Goal: Transaction & Acquisition: Purchase product/service

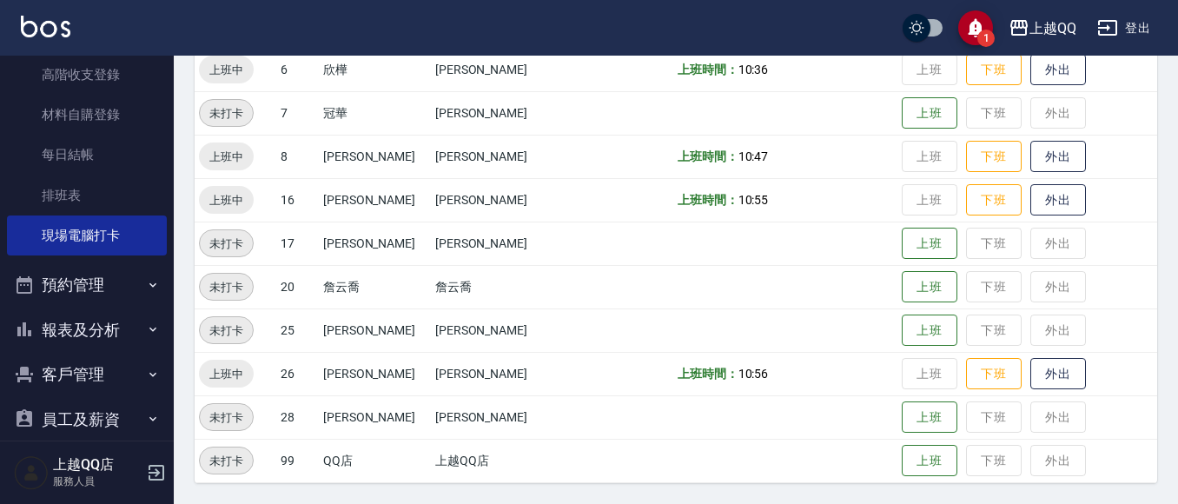
scroll to position [282, 0]
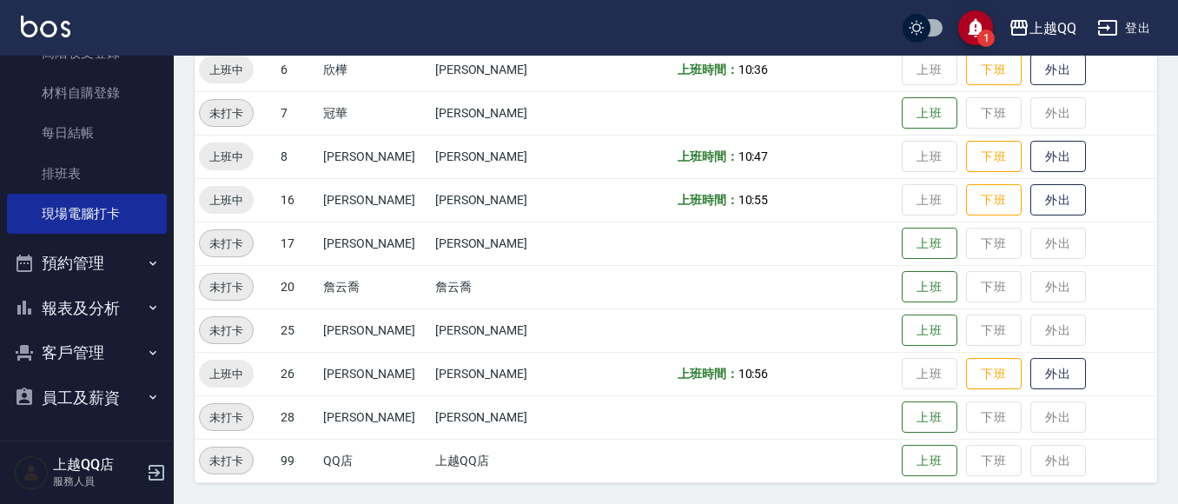
click at [68, 399] on button "員工及薪資" at bounding box center [87, 397] width 160 height 45
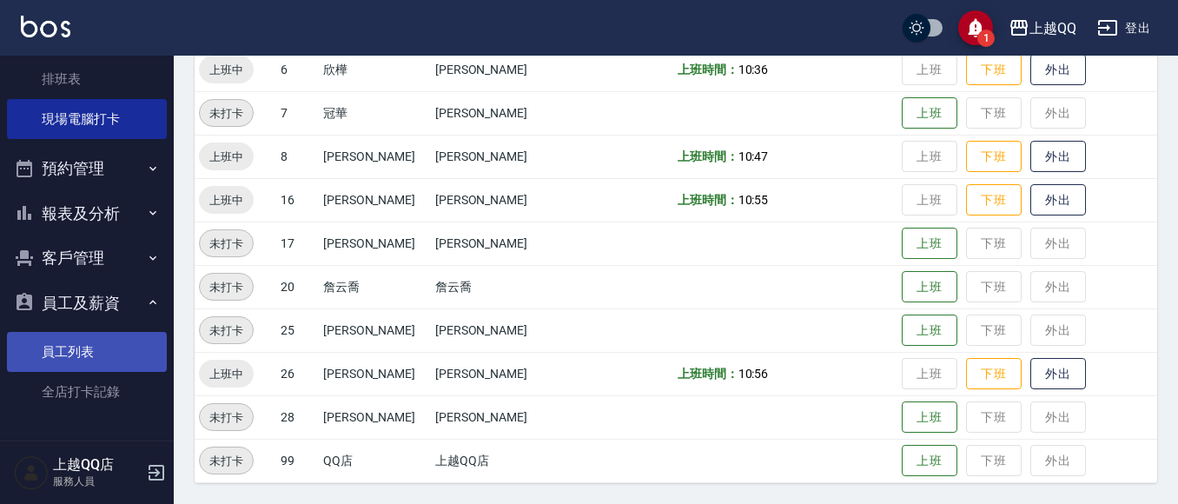
click at [89, 350] on link "員工列表" at bounding box center [87, 352] width 160 height 40
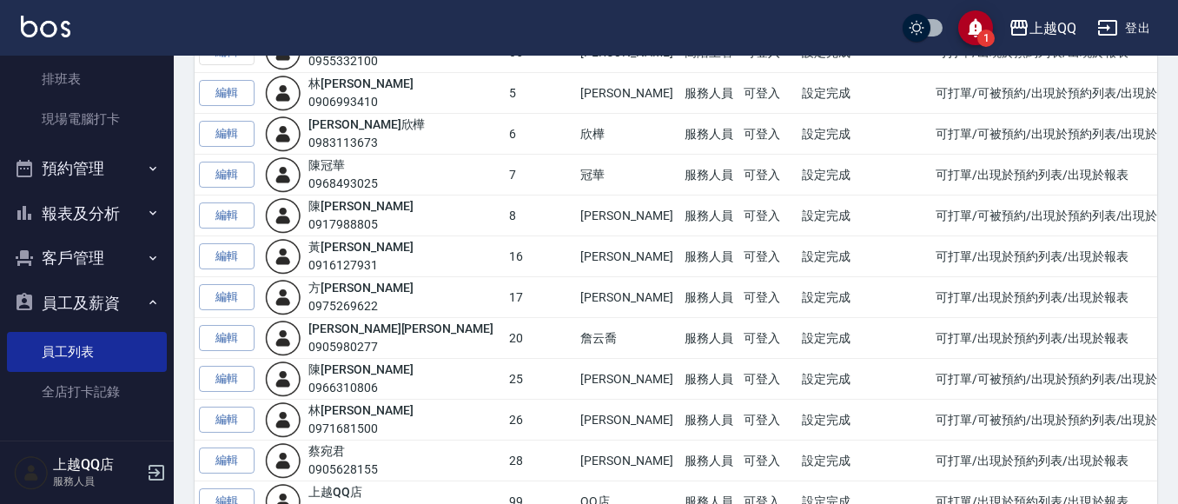
scroll to position [523, 0]
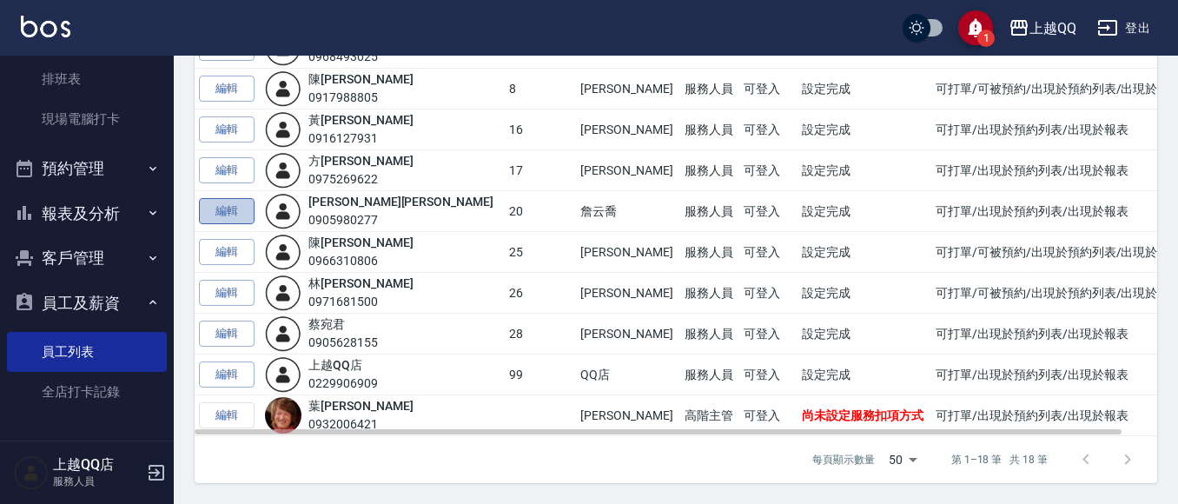
click at [232, 206] on link "編輯" at bounding box center [227, 211] width 56 height 27
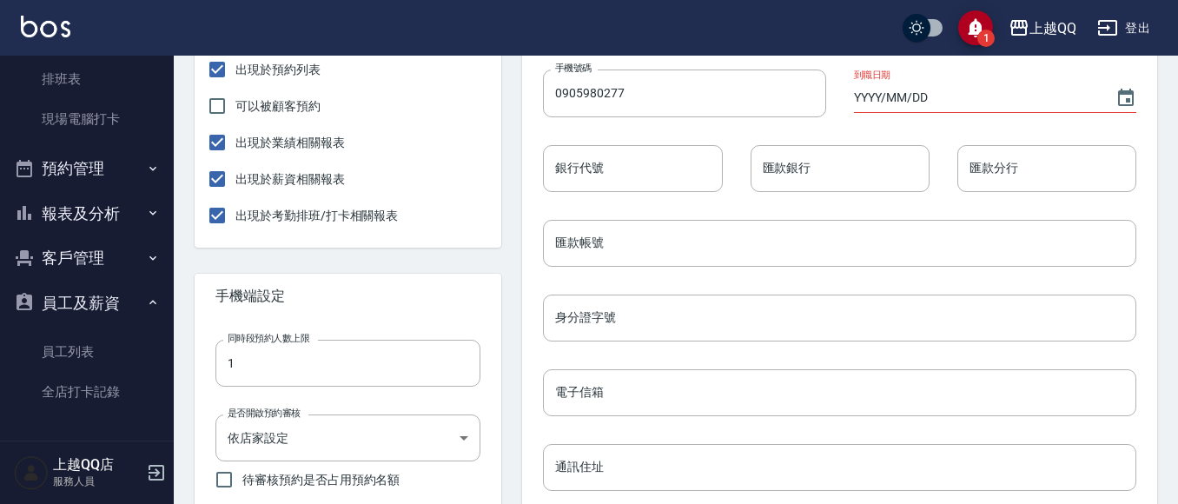
scroll to position [881, 0]
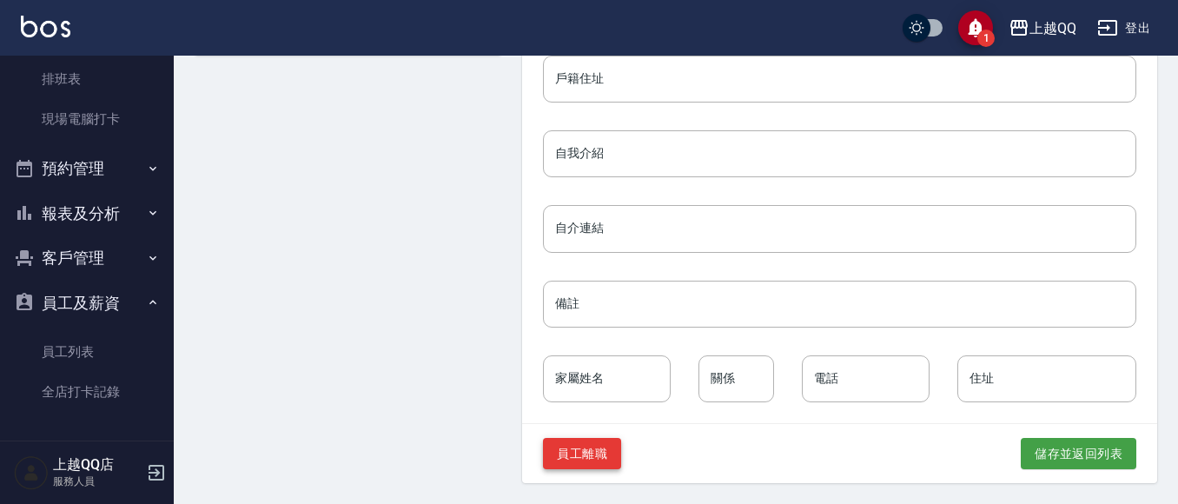
click at [578, 457] on button "員工離職" at bounding box center [582, 454] width 78 height 32
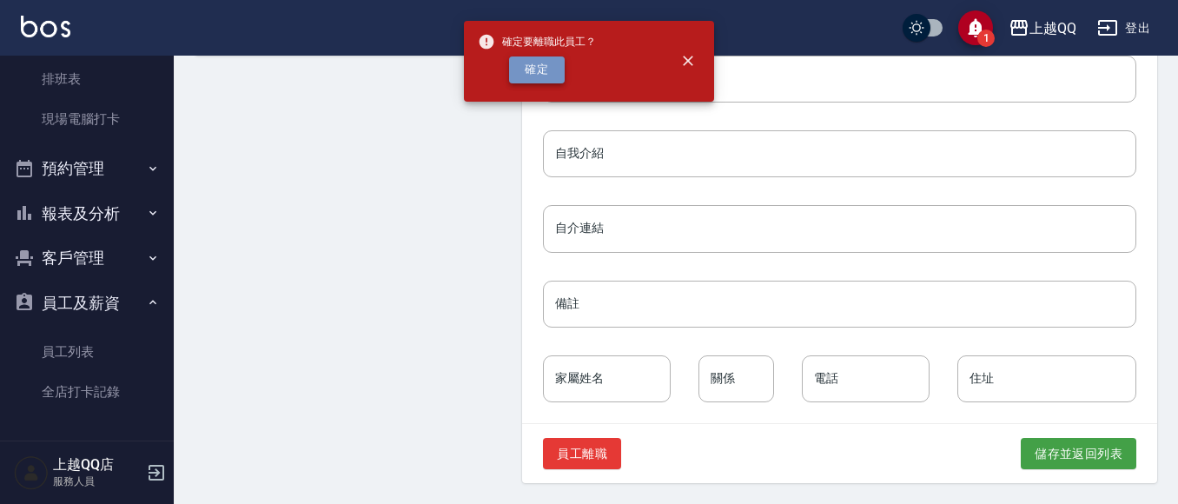
click at [521, 73] on button "確定" at bounding box center [537, 69] width 56 height 27
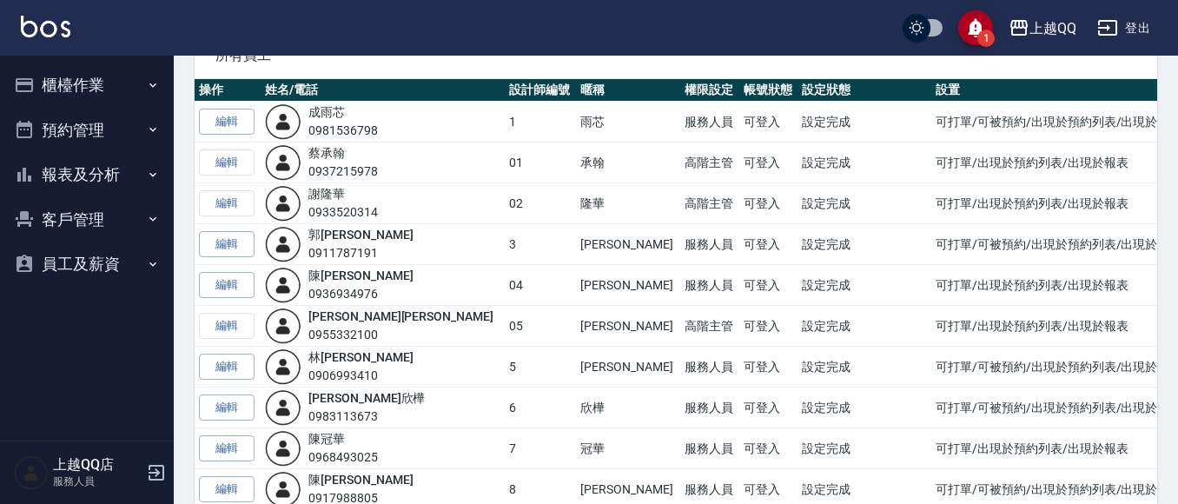
scroll to position [107, 0]
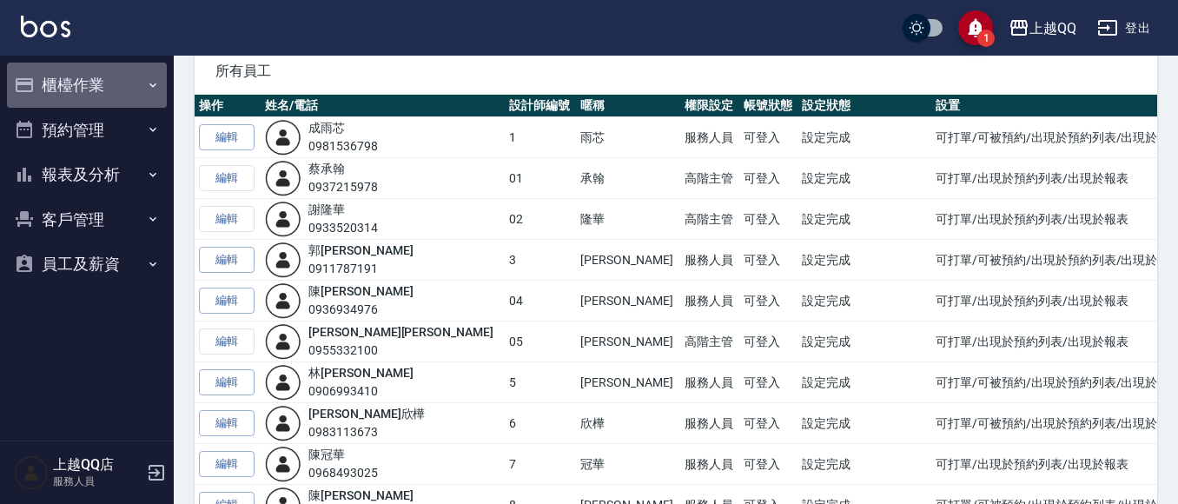
click at [136, 83] on button "櫃檯作業" at bounding box center [87, 85] width 160 height 45
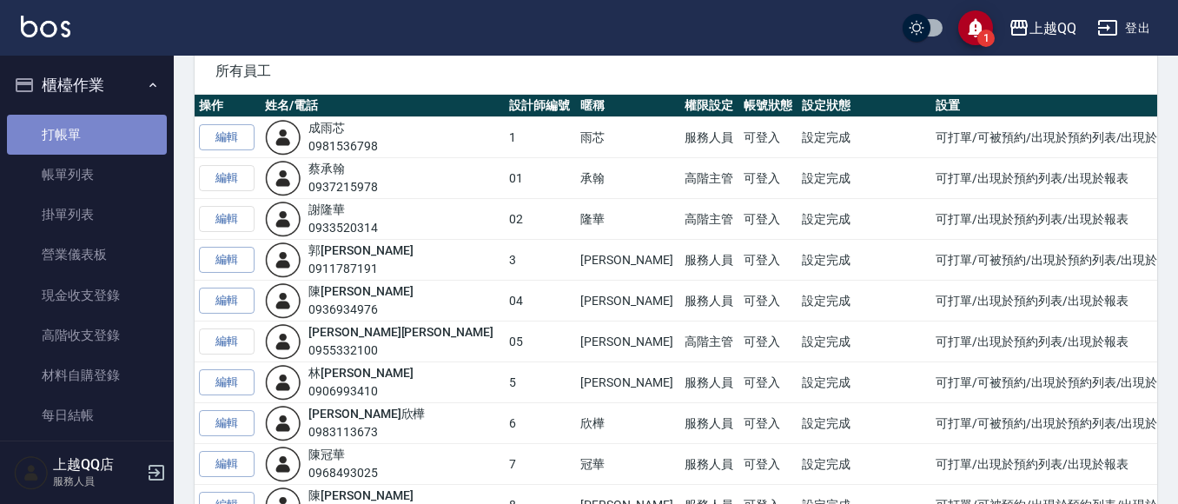
click at [117, 123] on link "打帳單" at bounding box center [87, 135] width 160 height 40
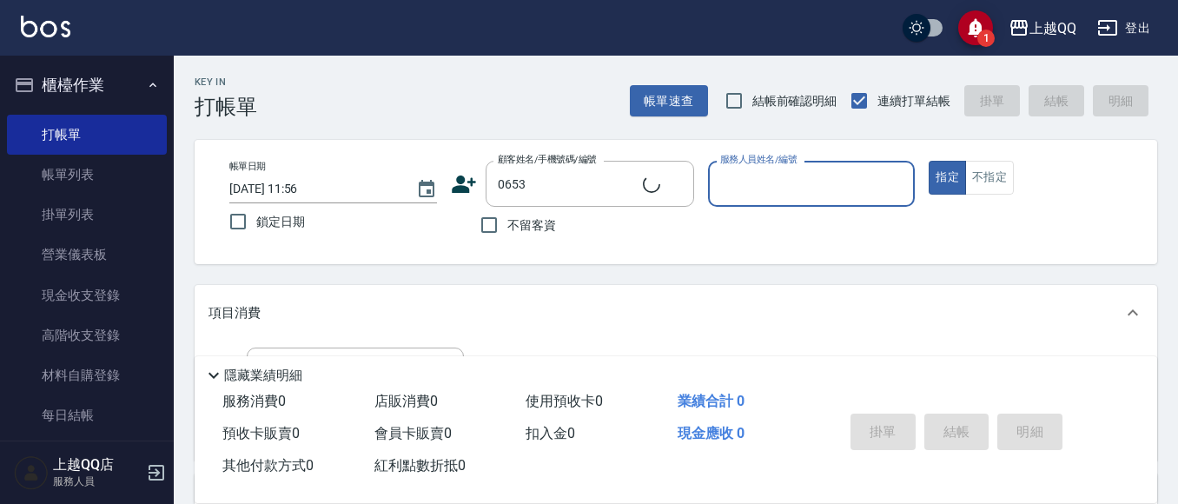
type input "王明麗/0938190615/0653"
type input "孟穎-8"
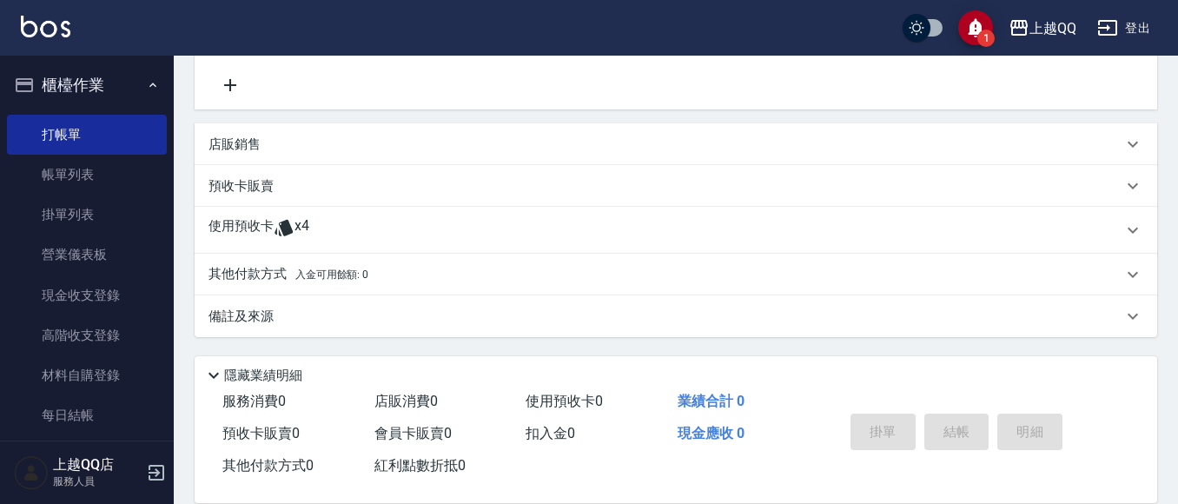
click at [353, 225] on div "使用預收卡 x4" at bounding box center [666, 230] width 914 height 26
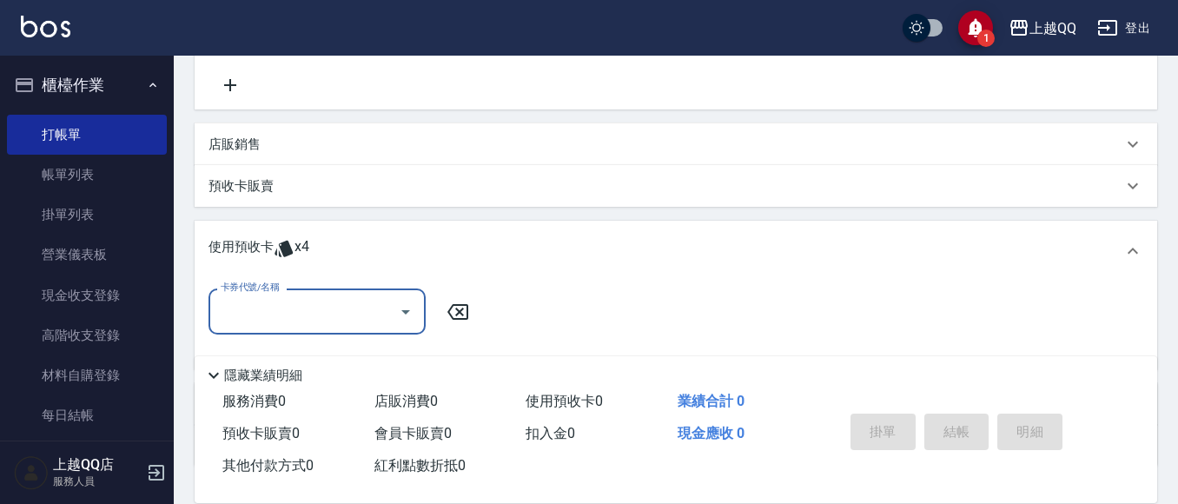
scroll to position [0, 0]
click at [395, 308] on icon "Open" at bounding box center [405, 312] width 21 height 21
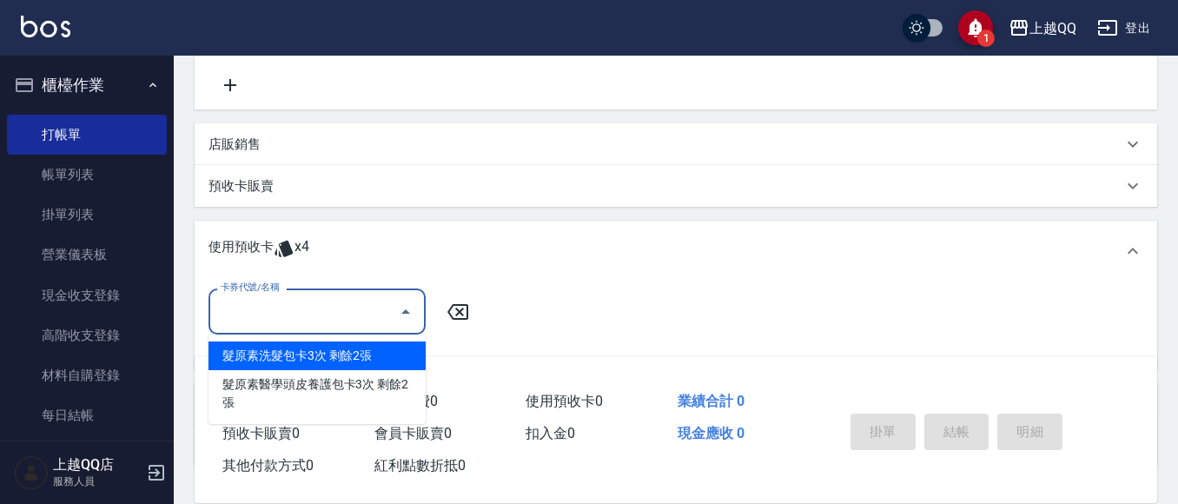
click at [385, 355] on div "髮原素洗髮包卡3次 剩餘2張" at bounding box center [317, 356] width 217 height 29
type input "髮原素洗髮包卡3次"
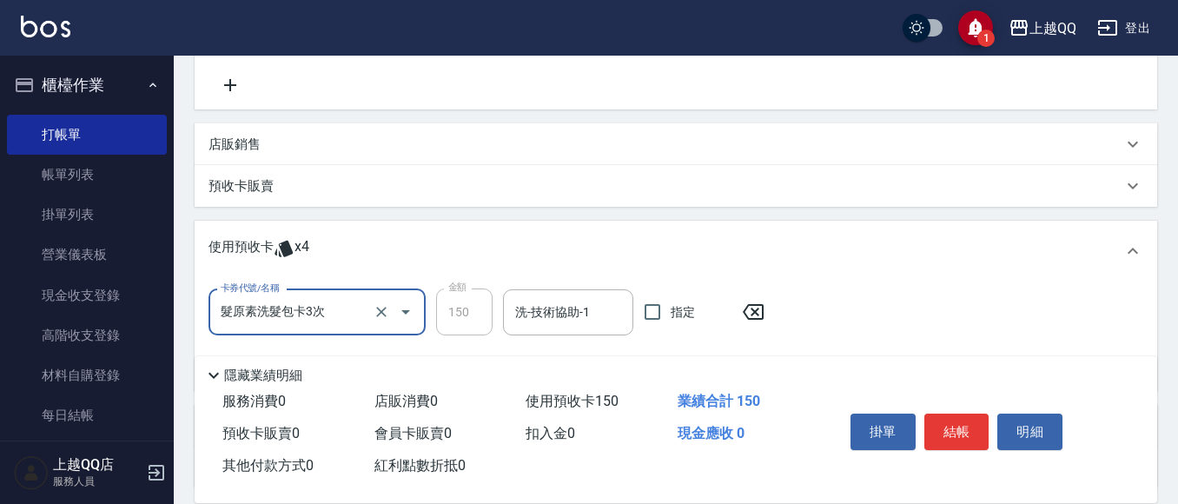
scroll to position [502, 0]
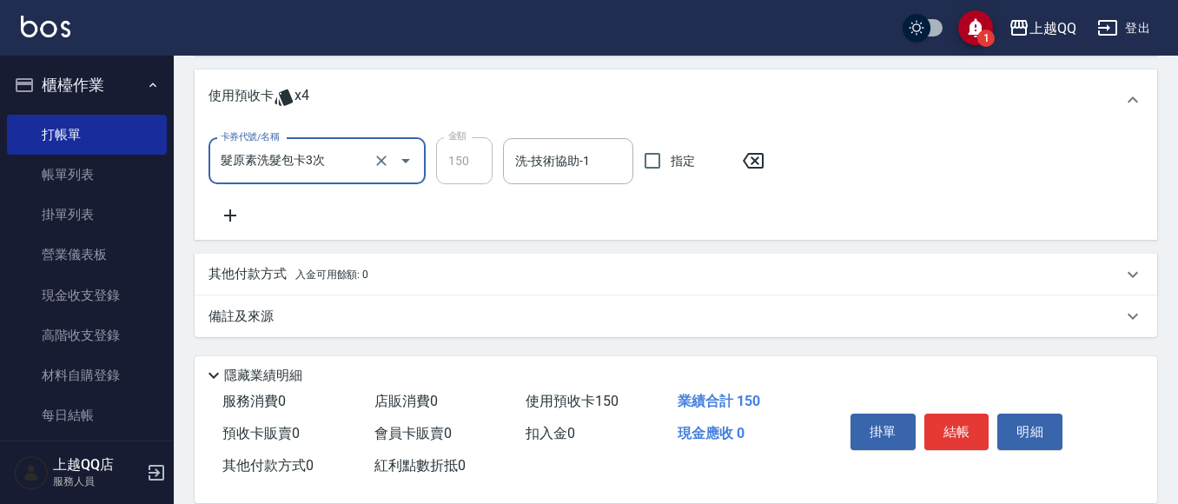
click at [232, 216] on icon at bounding box center [230, 215] width 12 height 12
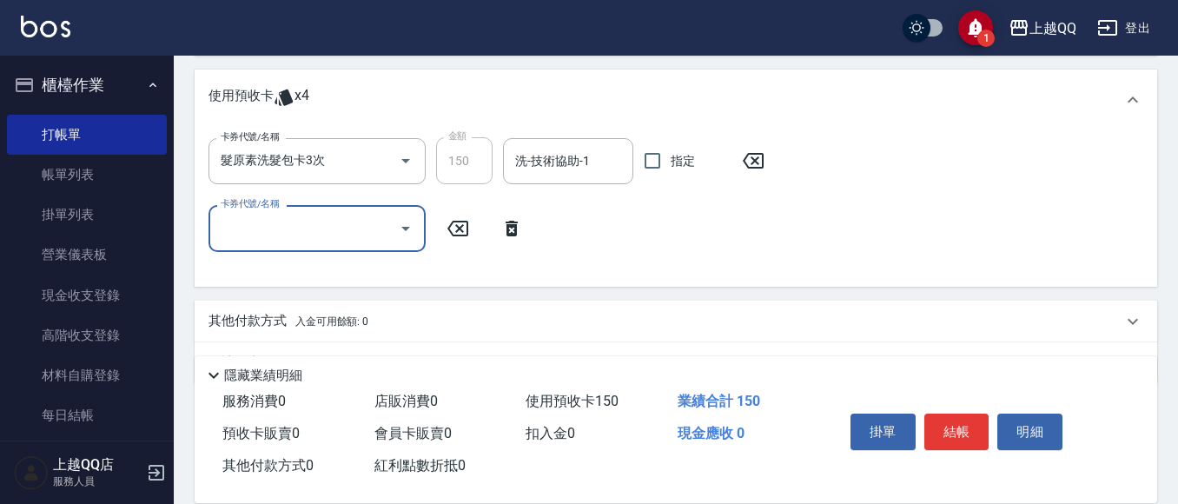
click at [397, 232] on icon "Open" at bounding box center [405, 228] width 21 height 21
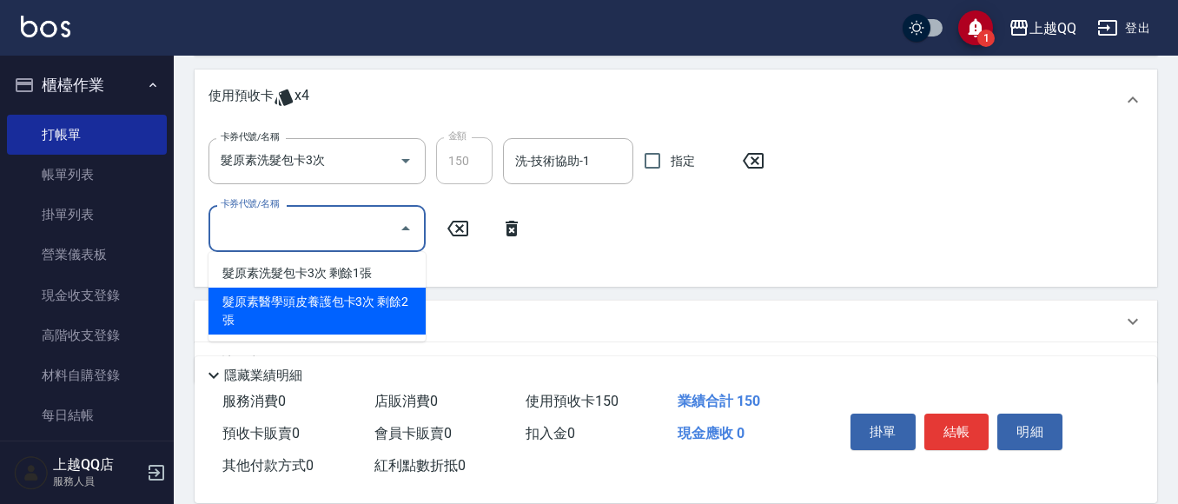
click at [412, 299] on div "髮原素醫學頭皮養護包卡3次 剩餘2張" at bounding box center [317, 311] width 217 height 47
type input "髮原素醫學頭皮養護包卡3次"
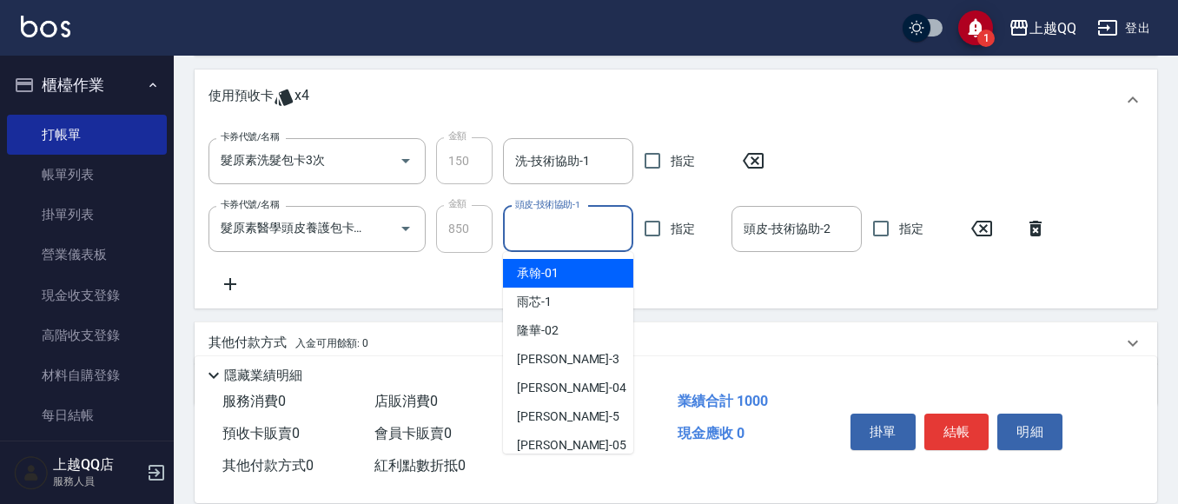
click at [550, 241] on input "頭皮-技術協助-1" at bounding box center [568, 229] width 115 height 30
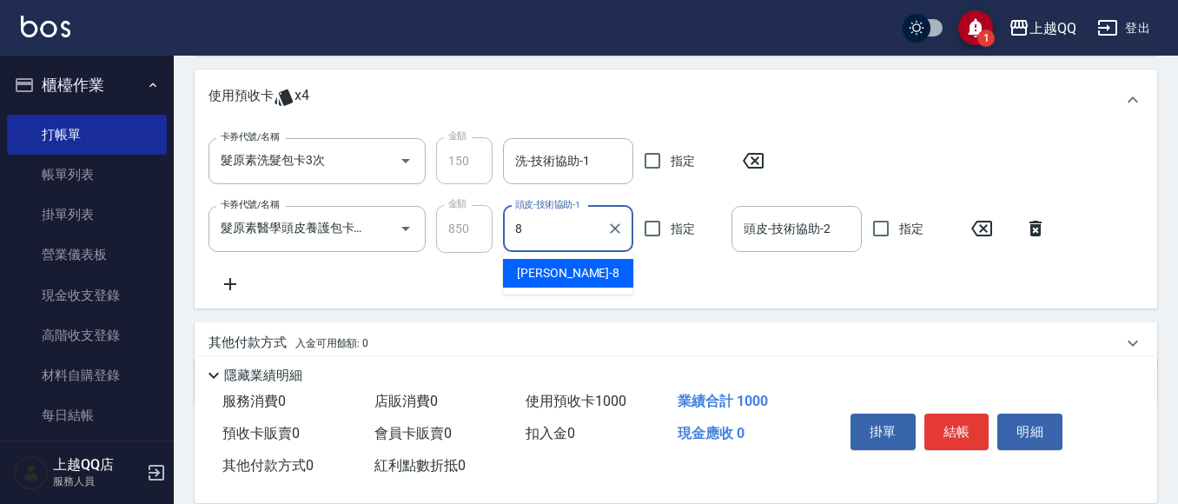
click at [547, 275] on span "孟穎 -8" at bounding box center [568, 273] width 103 height 18
type input "孟穎-8"
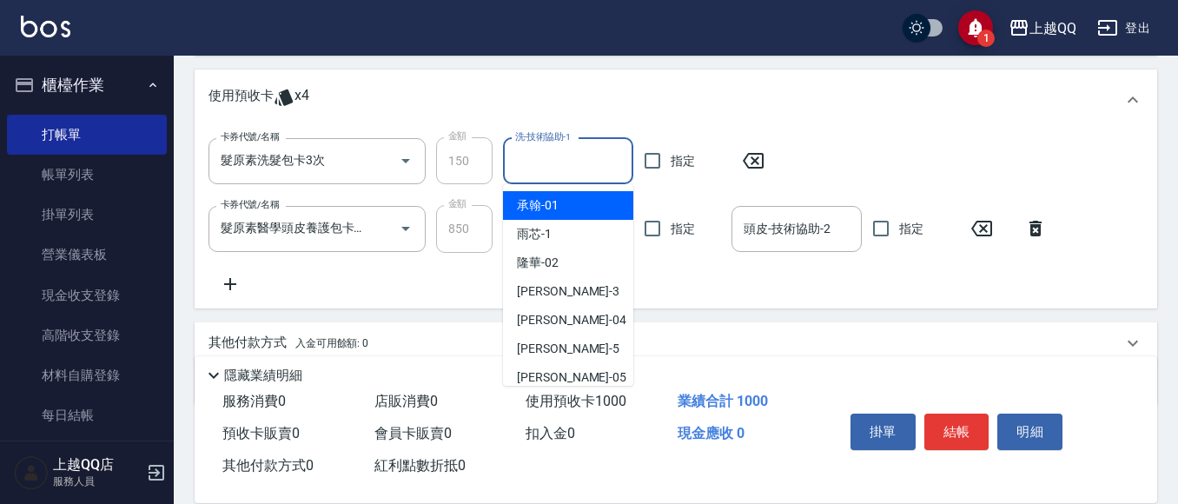
click at [561, 170] on input "洗-技術協助-1" at bounding box center [568, 161] width 115 height 30
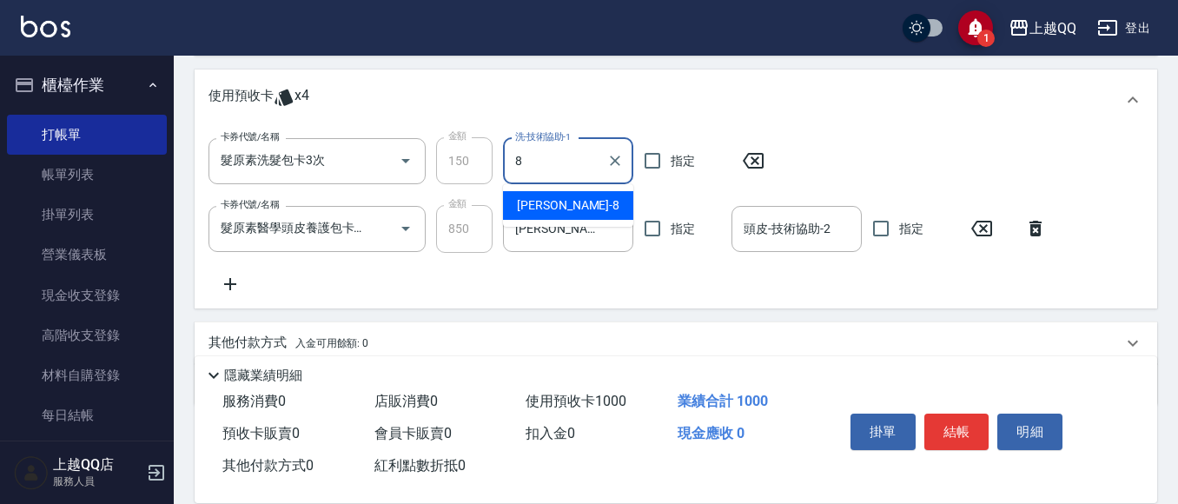
click at [554, 205] on div "孟穎 -8" at bounding box center [568, 205] width 130 height 29
type input "孟穎-8"
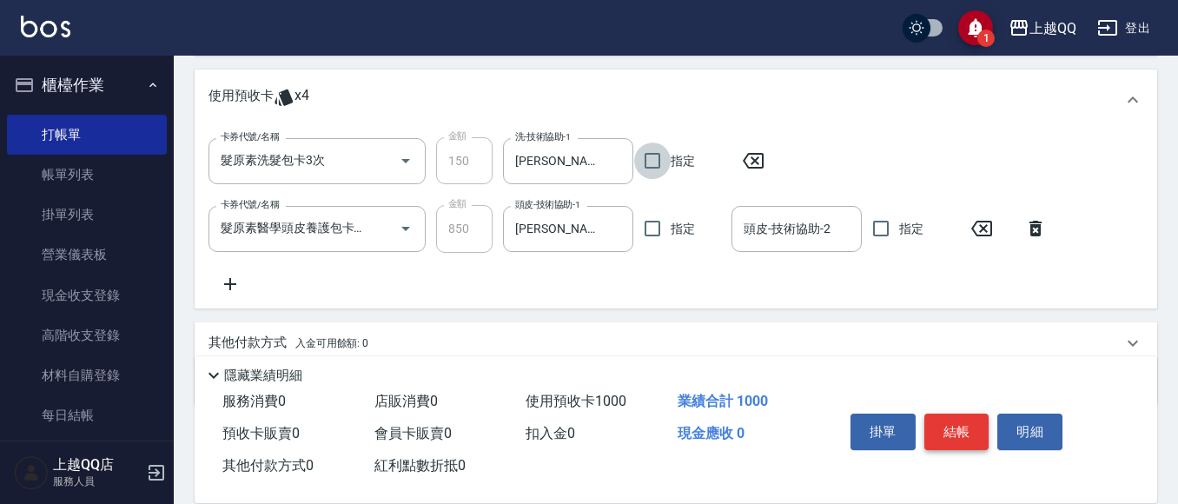
click at [944, 427] on button "結帳" at bounding box center [957, 432] width 65 height 36
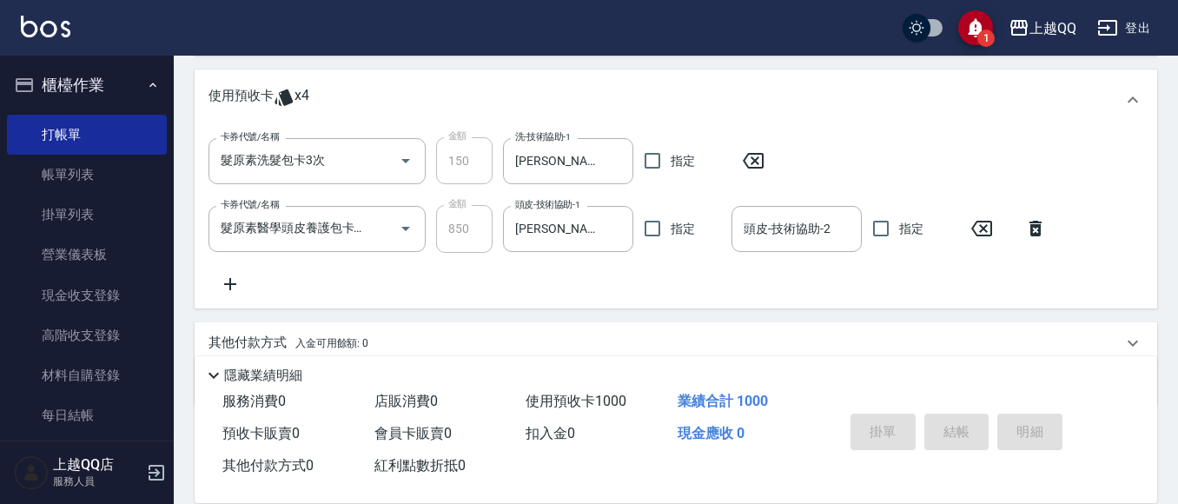
type input "2025/09/07 12:14"
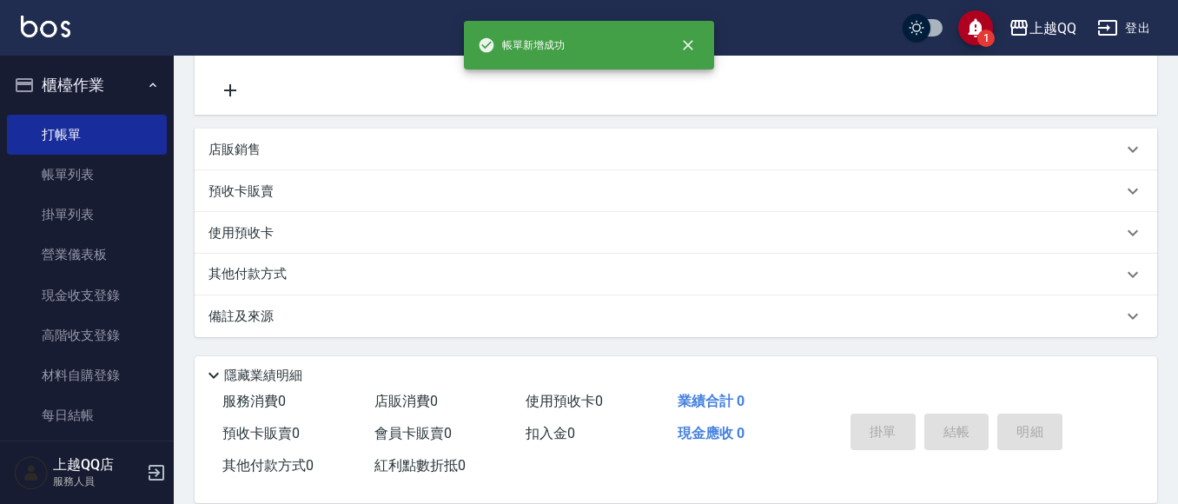
scroll to position [0, 0]
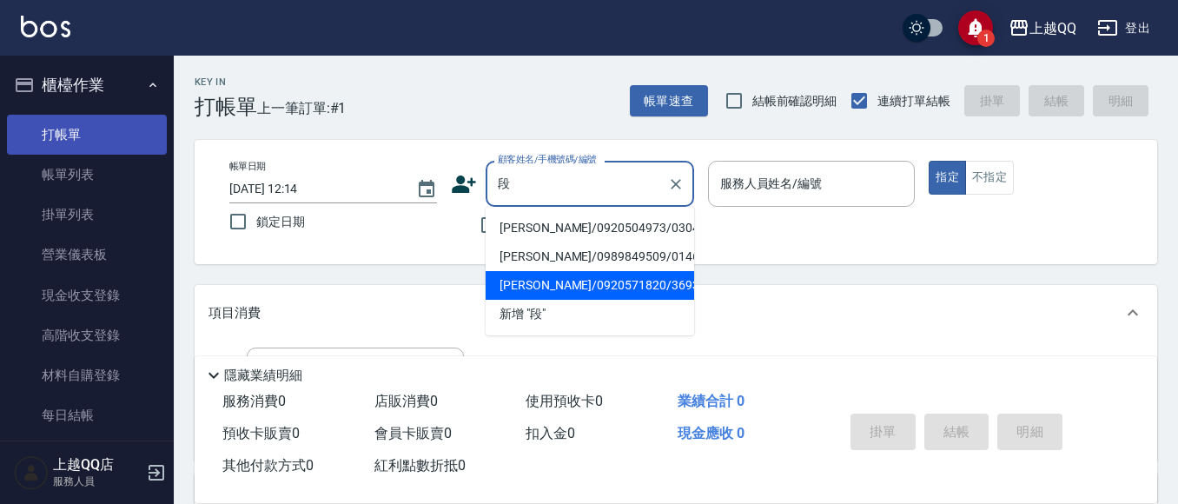
type input "段"
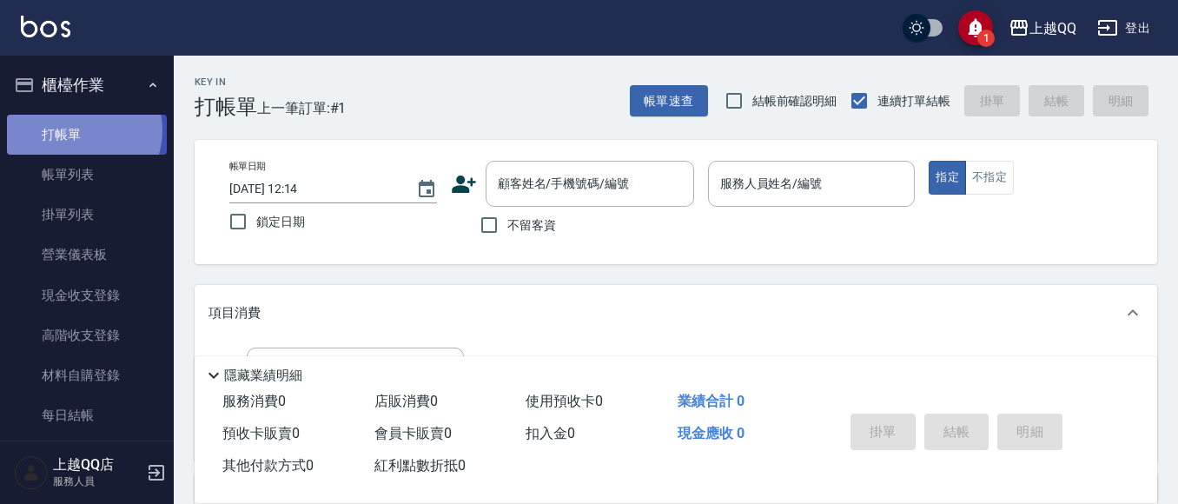
click at [79, 129] on link "打帳單" at bounding box center [87, 135] width 160 height 40
